Goal: Task Accomplishment & Management: Use online tool/utility

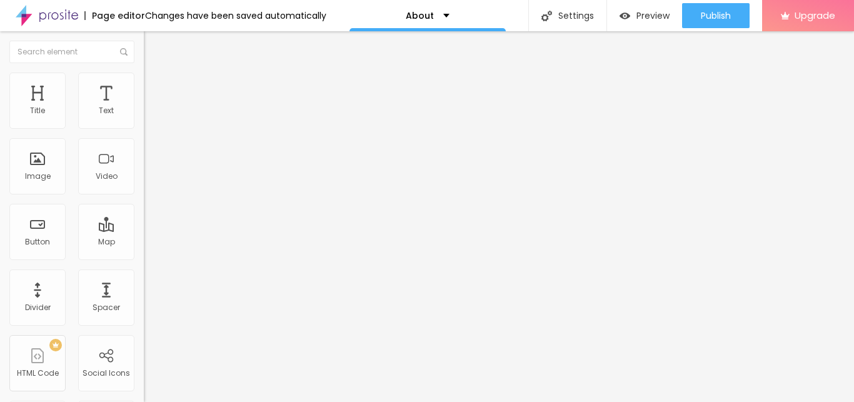
click at [144, 52] on button "Edit Coluna" at bounding box center [216, 45] width 144 height 29
click at [144, 45] on button "Edit Coluna" at bounding box center [216, 45] width 144 height 29
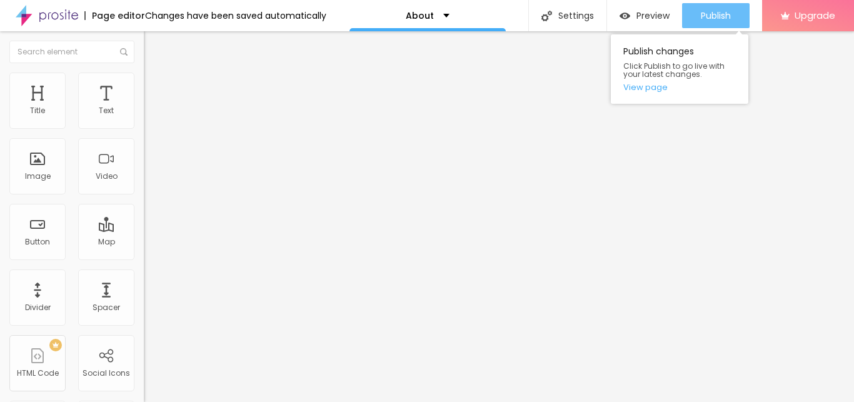
click at [736, 14] on button "Publish" at bounding box center [716, 15] width 68 height 25
click at [727, 11] on span "Publish" at bounding box center [716, 16] width 30 height 10
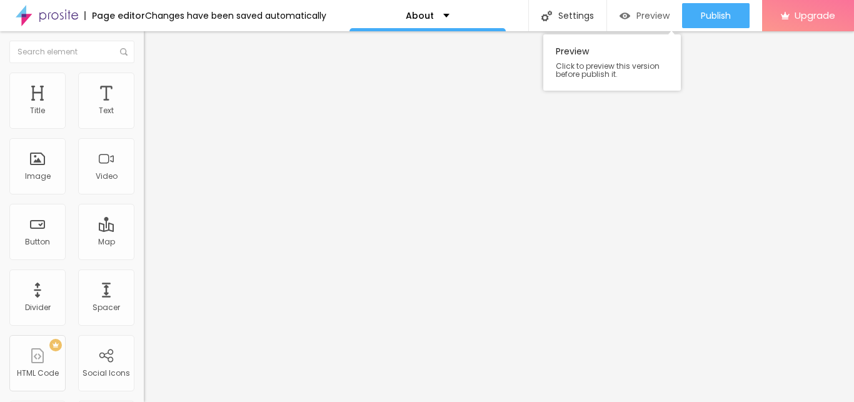
click at [629, 14] on div "Preview" at bounding box center [644, 16] width 50 height 11
click at [116, 13] on div "Page editor" at bounding box center [114, 15] width 61 height 9
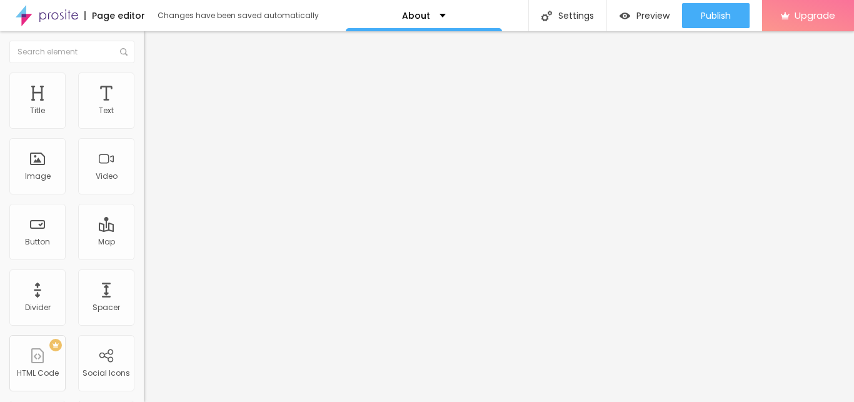
click at [290, 31] on div "Page editor Changes have been saved automatically" at bounding box center [159, 15] width 319 height 31
click at [153, 45] on img "button" at bounding box center [158, 46] width 10 height 10
click at [150, 115] on icon "button" at bounding box center [152, 112] width 5 height 5
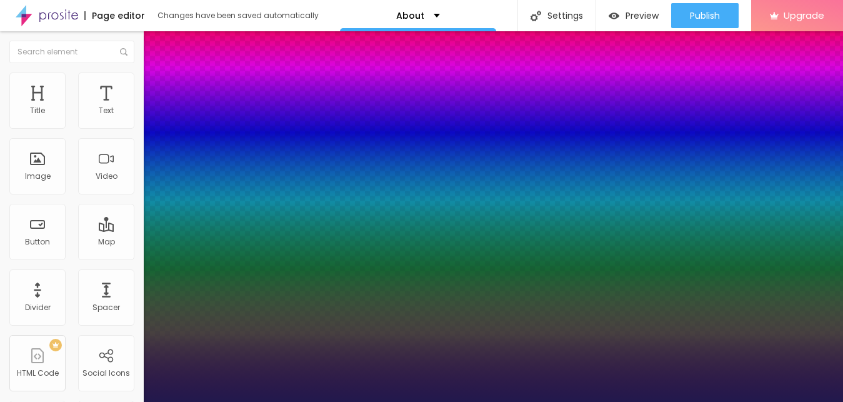
type input "1"
type input "13"
type input "1"
type input "16"
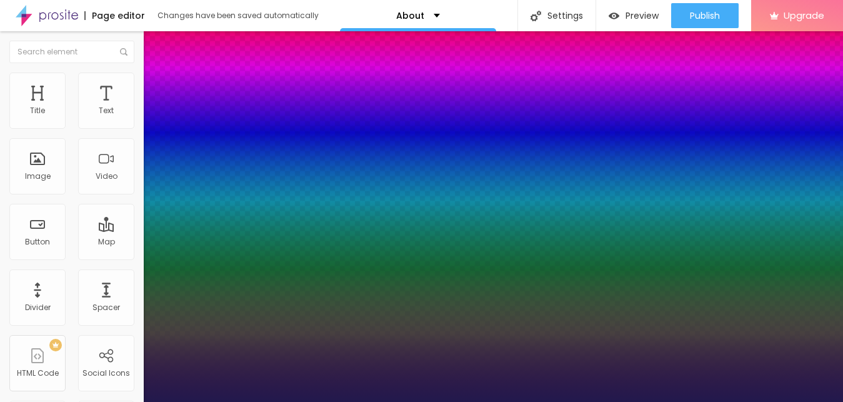
type input "16"
type input "1"
type input "17"
type input "1"
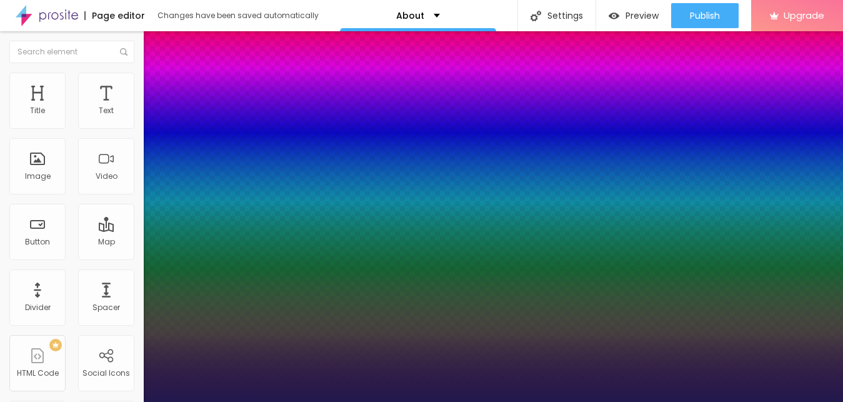
type input "19"
type input "1"
type input "20"
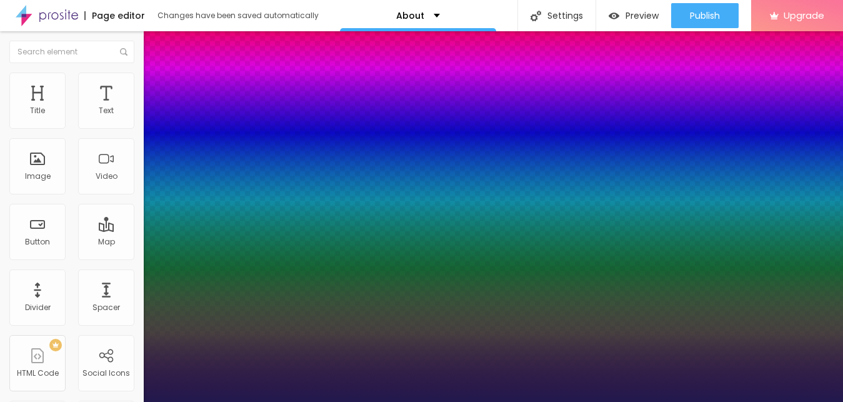
type input "1"
type input "22"
type input "1"
type input "23"
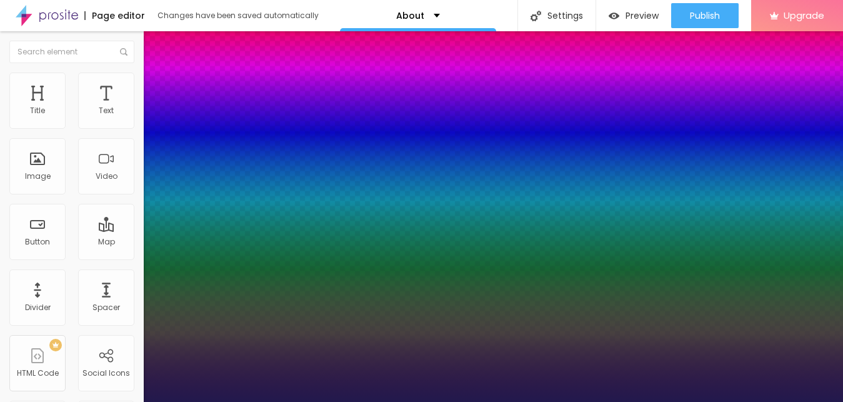
type input "23"
type input "1"
type input "22"
type input "1"
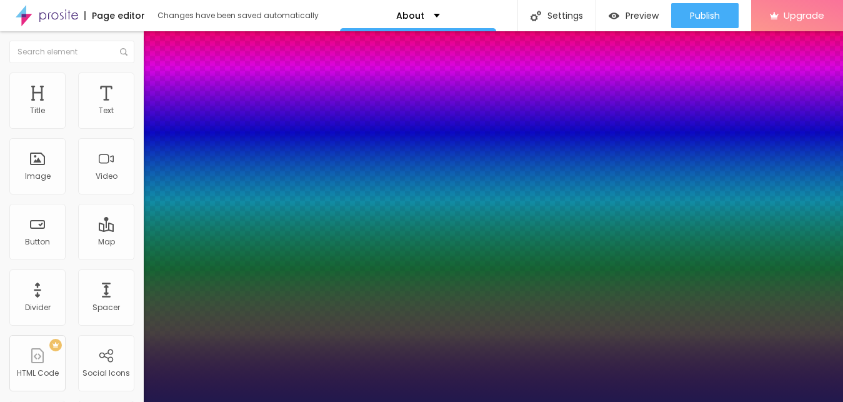
type input "21"
type input "1"
type input "20"
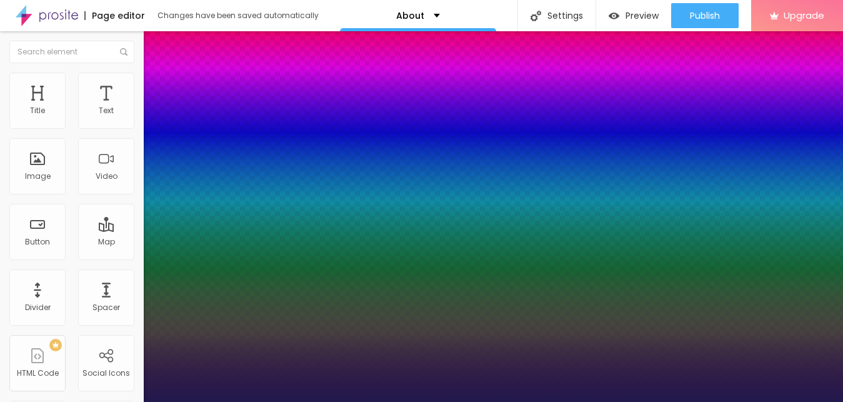
type input "1"
type input "19"
type input "1"
type input "18"
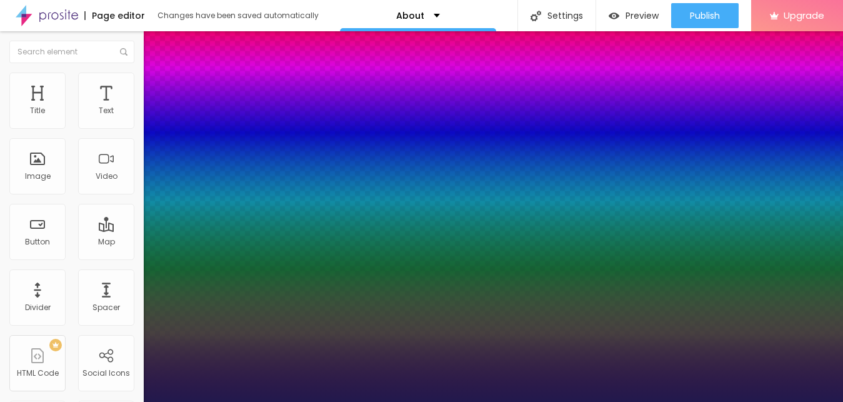
type input "18"
type input "1"
type input "18"
type input "1"
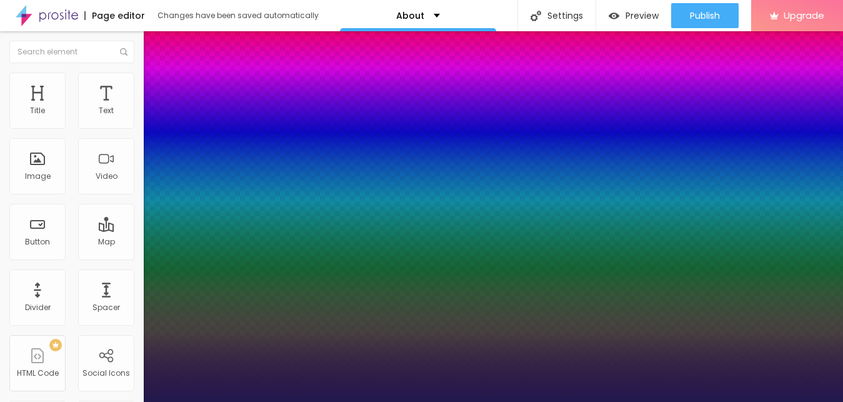
type input "19"
type input "1"
type input "19"
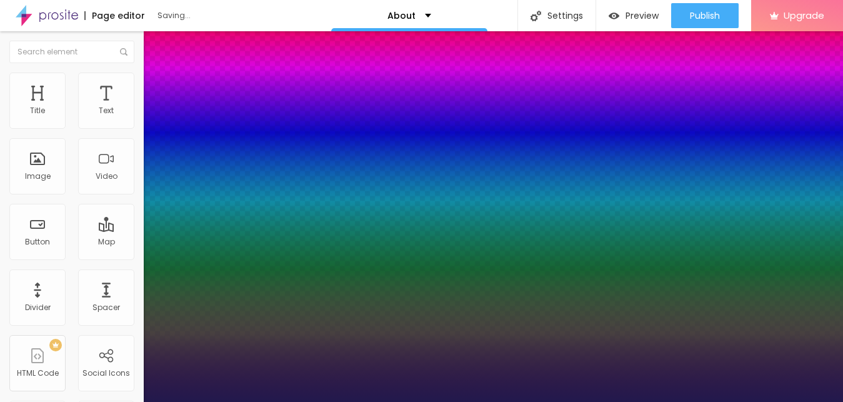
type input "1"
type input "18"
type input "1"
type input "19"
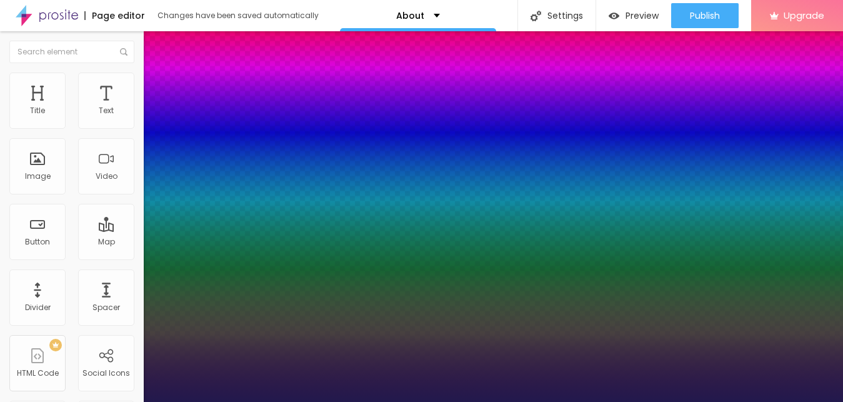
type input "19"
type input "1"
type input "20"
type input "1"
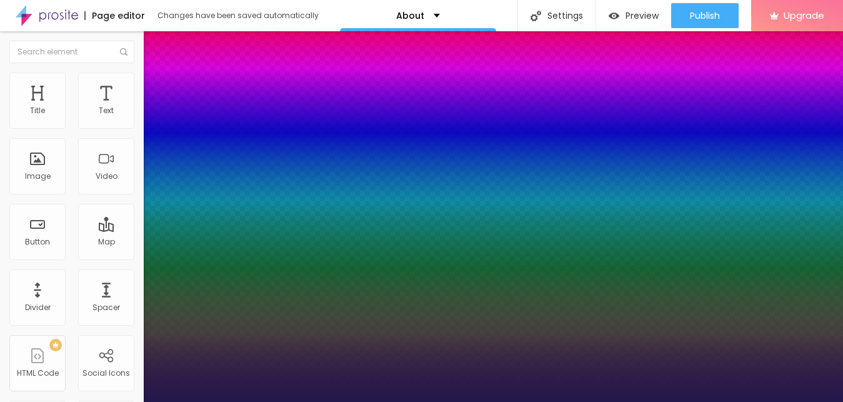
type input "20"
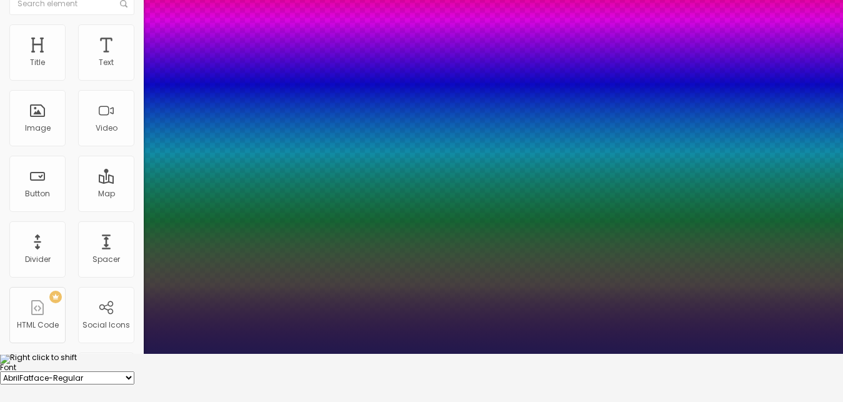
click at [373, 364] on div at bounding box center [421, 364] width 843 height 0
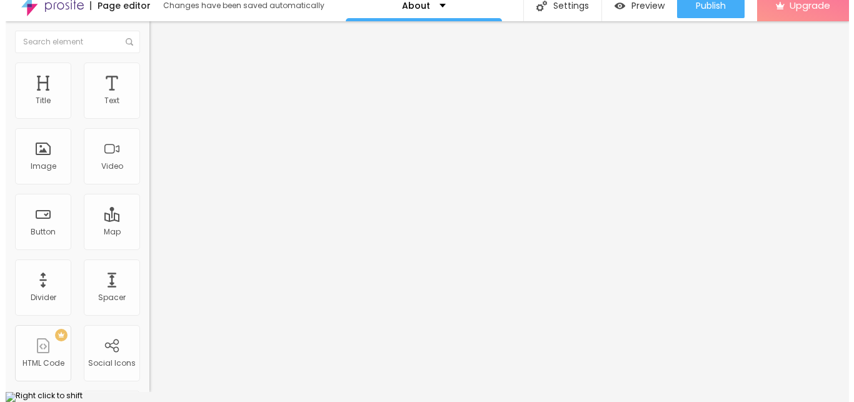
scroll to position [0, 0]
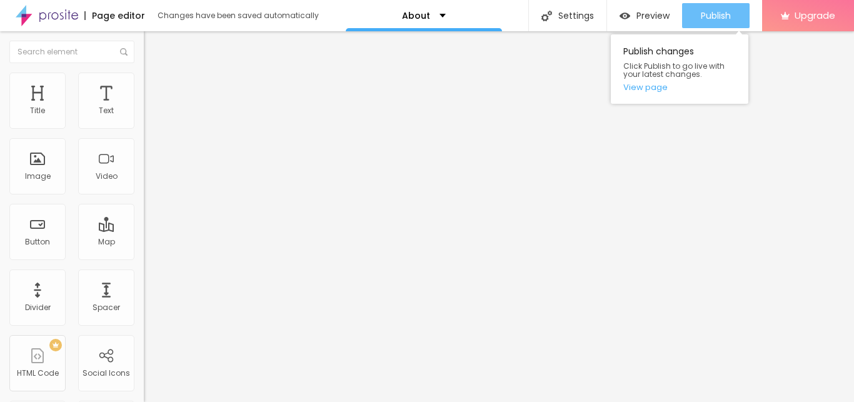
click at [718, 15] on span "Publish" at bounding box center [716, 16] width 30 height 10
click at [722, 11] on span "Publish" at bounding box center [716, 16] width 30 height 10
click at [654, 89] on link "View page" at bounding box center [679, 87] width 113 height 8
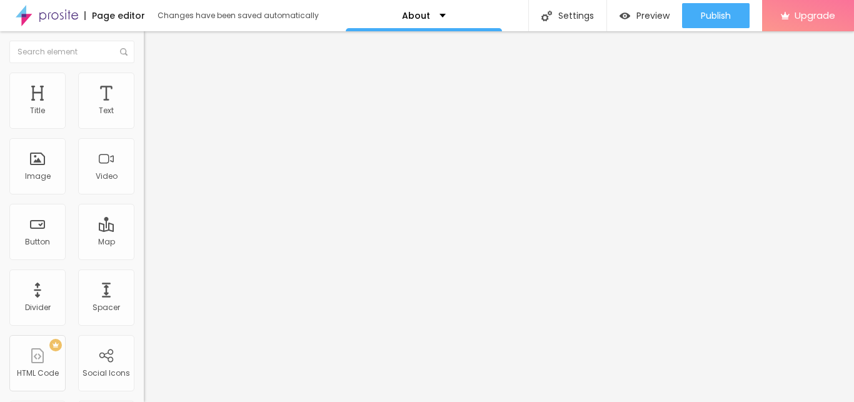
click at [149, 116] on icon "button" at bounding box center [153, 113] width 8 height 8
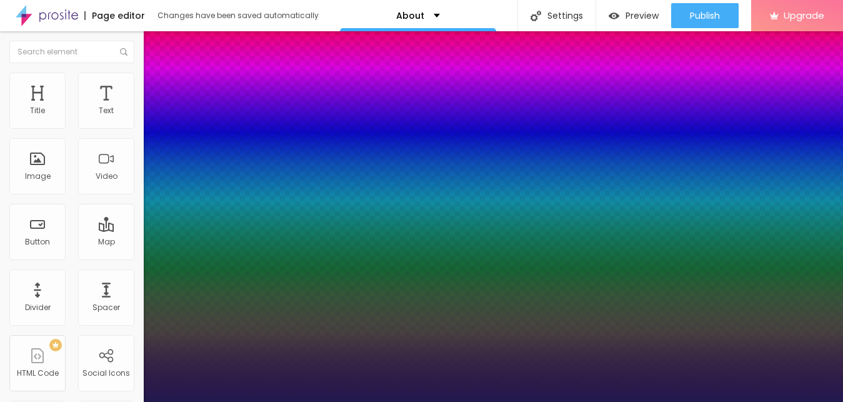
type input "1"
type input "1.2"
type input "1"
type input "1.1"
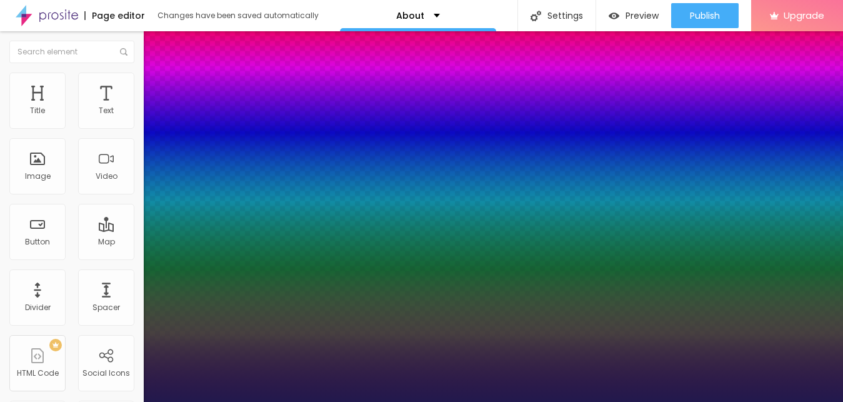
type input "1.1"
type input "1"
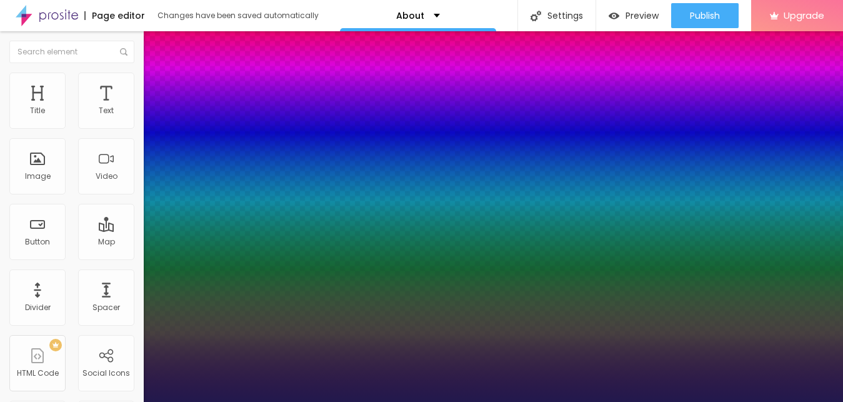
type input "0.9"
type input "1"
type input "0.8"
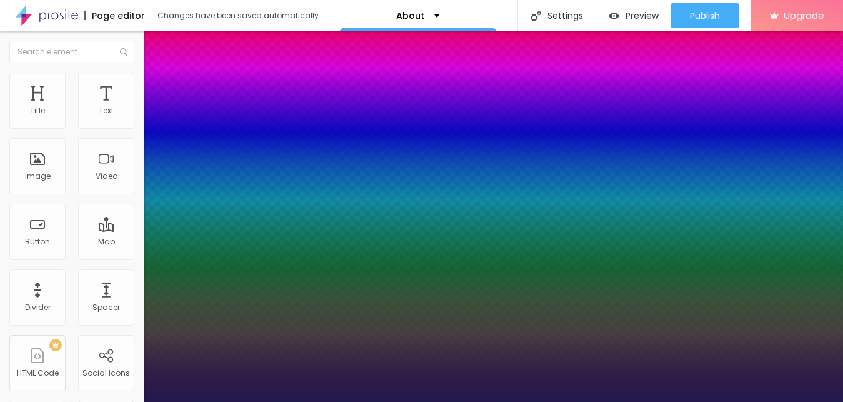
type input "1"
type input "0.9"
type input "1"
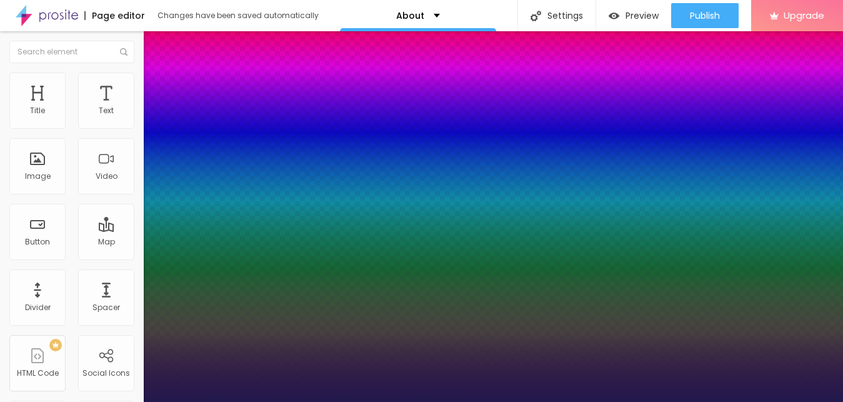
type input "1"
type input "1.1"
type input "1"
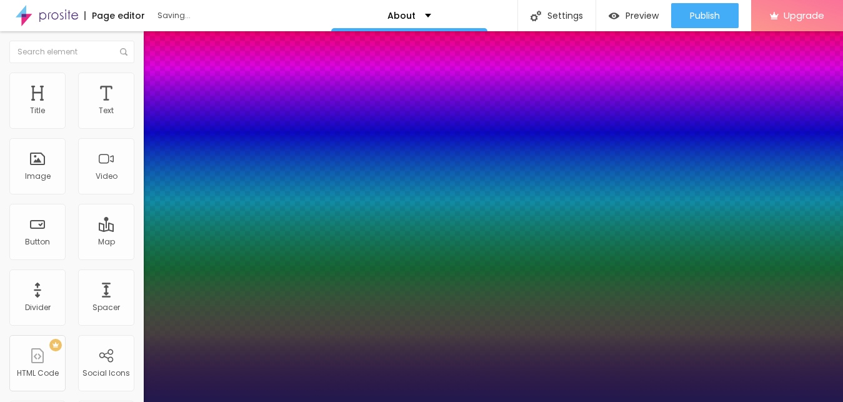
drag, startPoint x: 197, startPoint y: 309, endPoint x: 185, endPoint y: 312, distance: 12.1
type input "1.1"
type input "1"
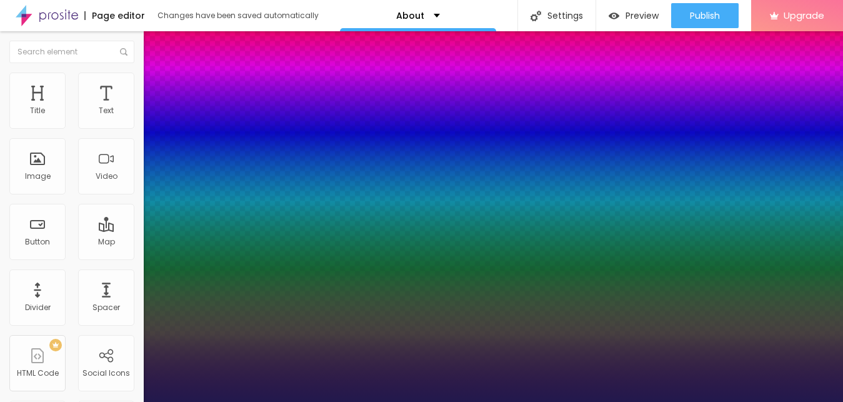
type input "1.2"
type input "1"
type input "1.3"
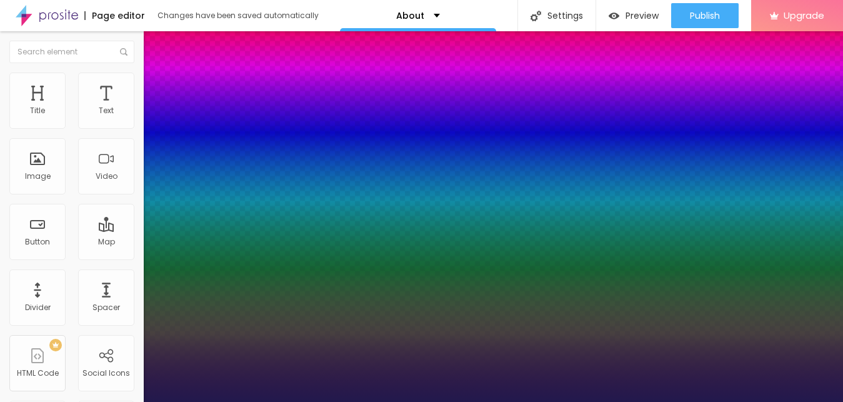
drag, startPoint x: 185, startPoint y: 309, endPoint x: 201, endPoint y: 309, distance: 15.6
type input "1.3"
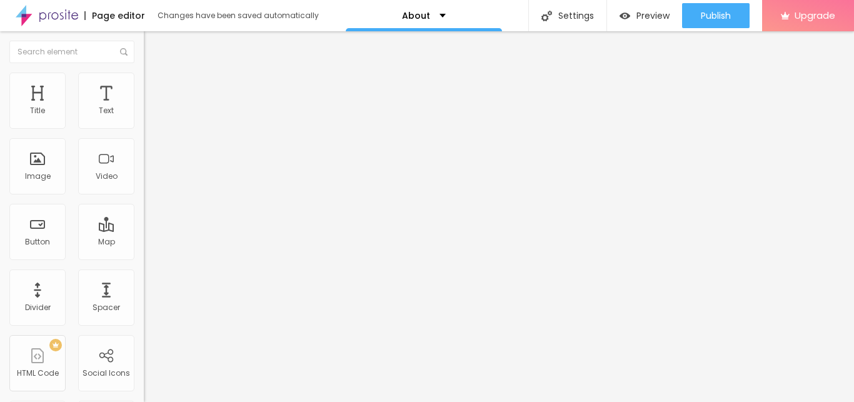
click at [155, 86] on span "Advanced" at bounding box center [175, 81] width 41 height 11
click at [155, 74] on span "Style" at bounding box center [164, 68] width 18 height 11
click at [150, 156] on icon "button" at bounding box center [152, 154] width 5 height 5
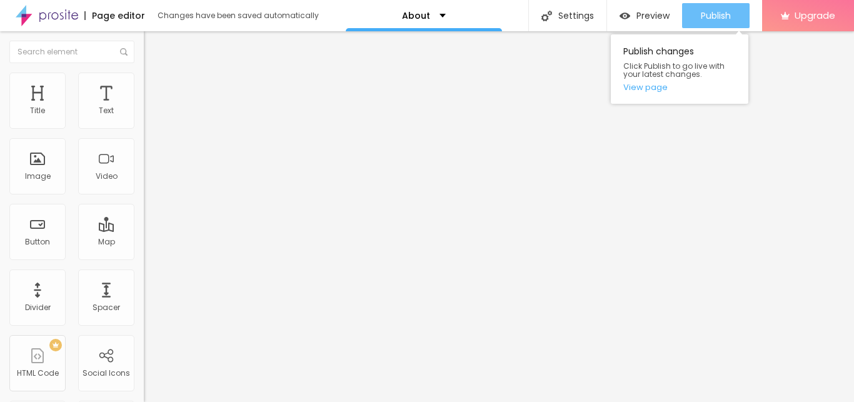
click at [713, 9] on div "Publish" at bounding box center [716, 15] width 30 height 25
